Goal: Information Seeking & Learning: Learn about a topic

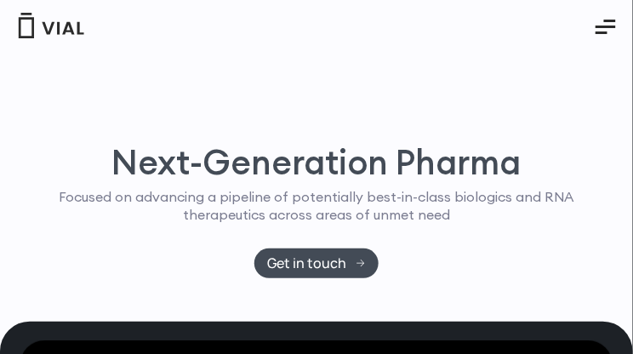
click at [24, 70] on div "Next-Generation Pharma Focused on advancing a pipeline of potentially best-in-c…" at bounding box center [317, 186] width 594 height 271
click at [449, 261] on div "Next-Generation Pharma Focused on advancing a pipeline of potentially best-in-c…" at bounding box center [317, 212] width 594 height 133
